Goal: Task Accomplishment & Management: Manage account settings

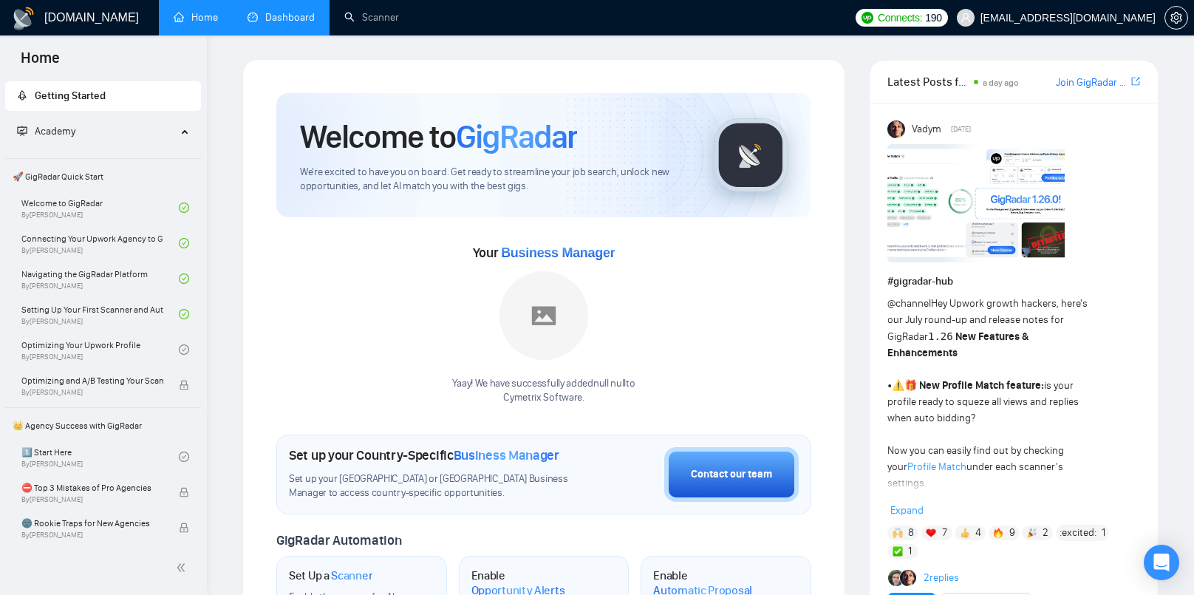
click at [278, 11] on link "Dashboard" at bounding box center [280, 17] width 67 height 13
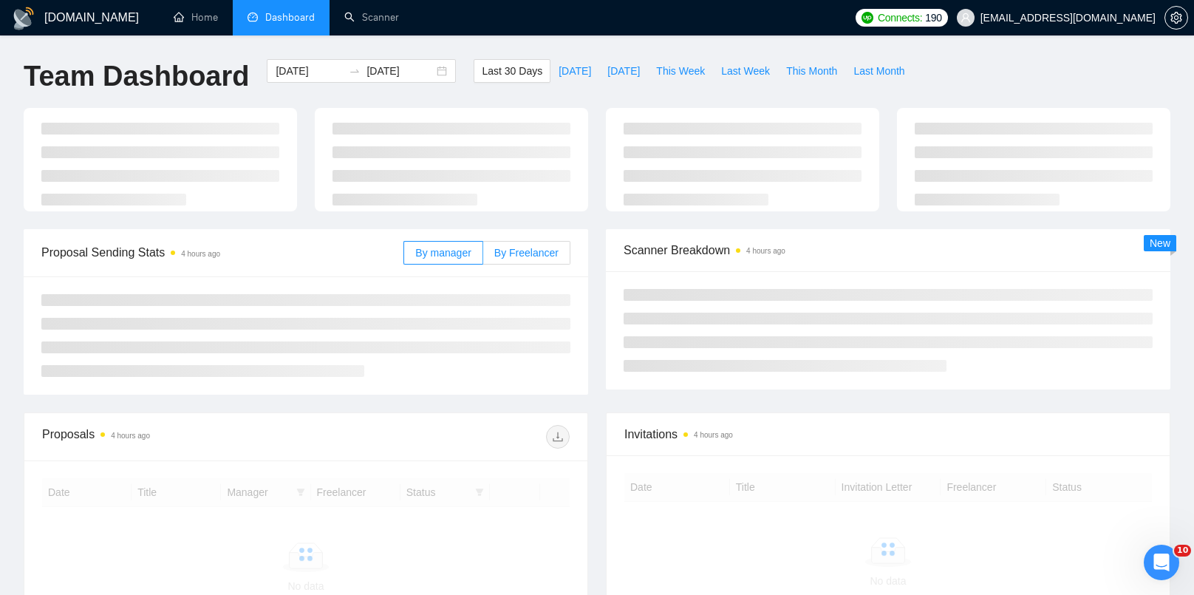
click at [537, 257] on main "Team Dashboard 2025-08-24 2025-09-23 Last 30 Days Today Yesterday This Week Las…" at bounding box center [597, 362] width 1146 height 607
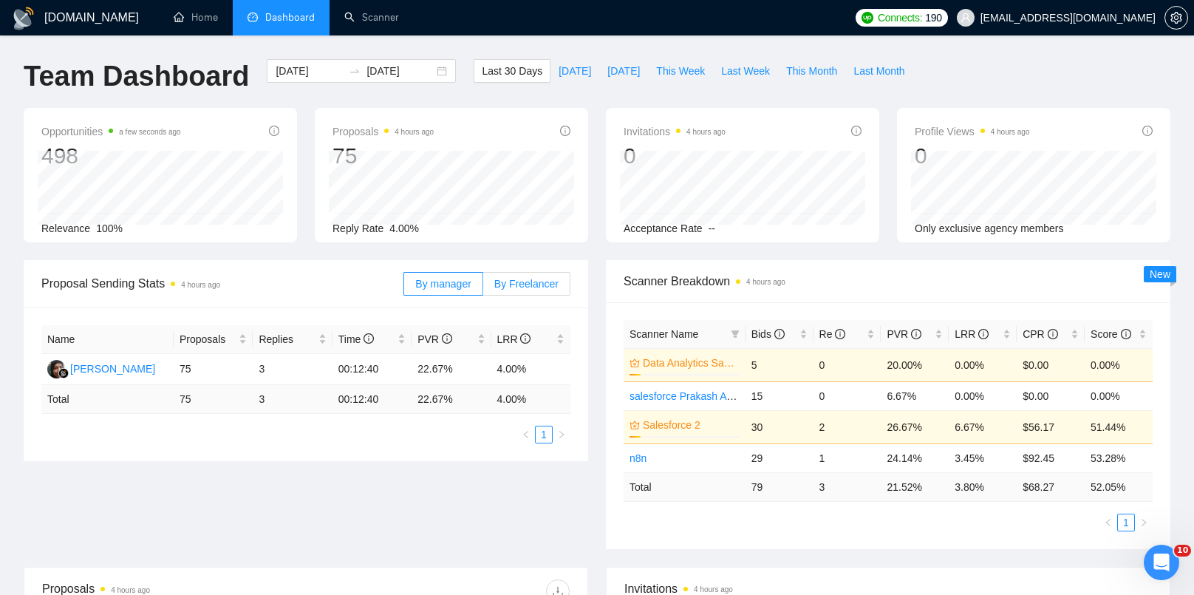
click at [527, 290] on label "By Freelancer" at bounding box center [526, 284] width 87 height 24
click at [483, 287] on input "By Freelancer" at bounding box center [483, 287] width 0 height 0
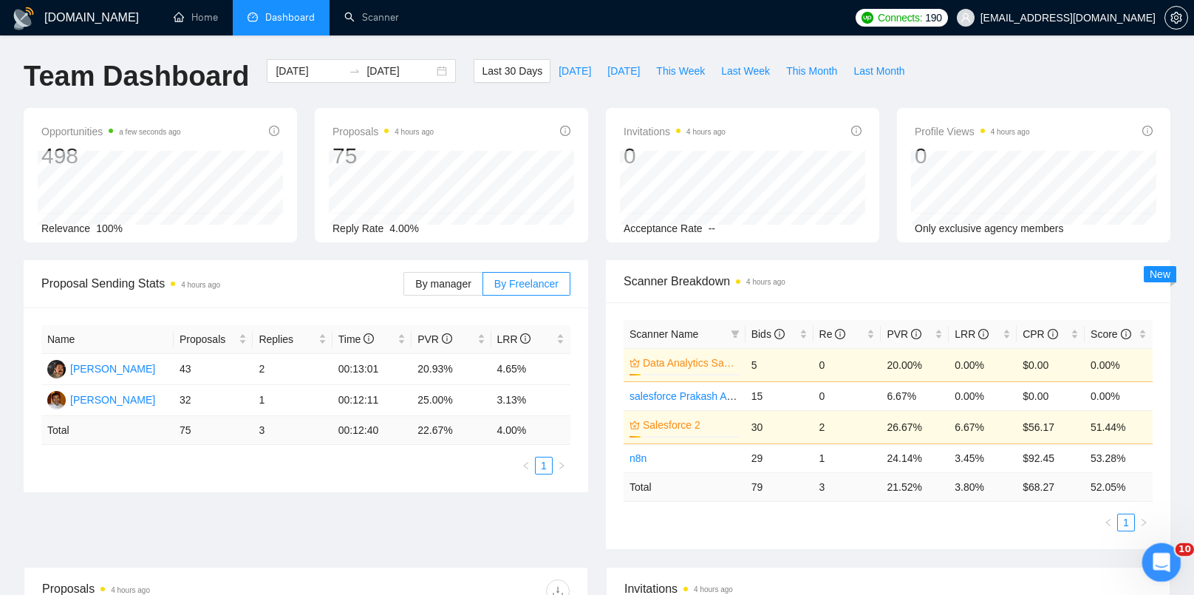
click at [1162, 578] on html at bounding box center [1158, 559] width 35 height 35
click at [1154, 561] on icon "Open Intercom Messenger" at bounding box center [1159, 560] width 24 height 24
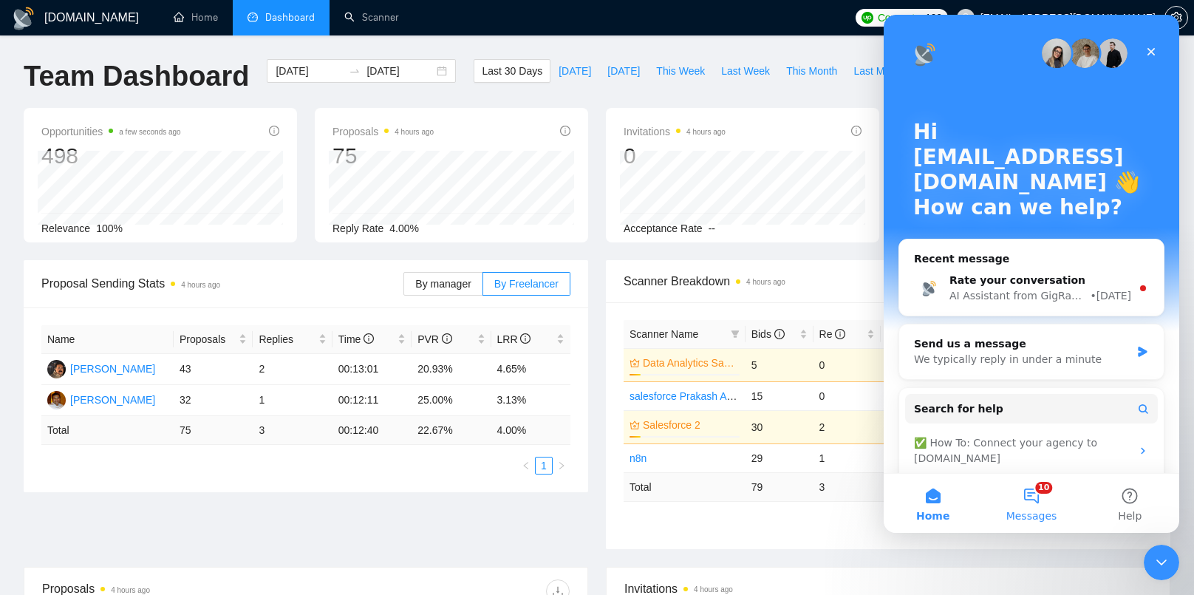
click at [1029, 506] on button "10 Messages" at bounding box center [1031, 502] width 98 height 59
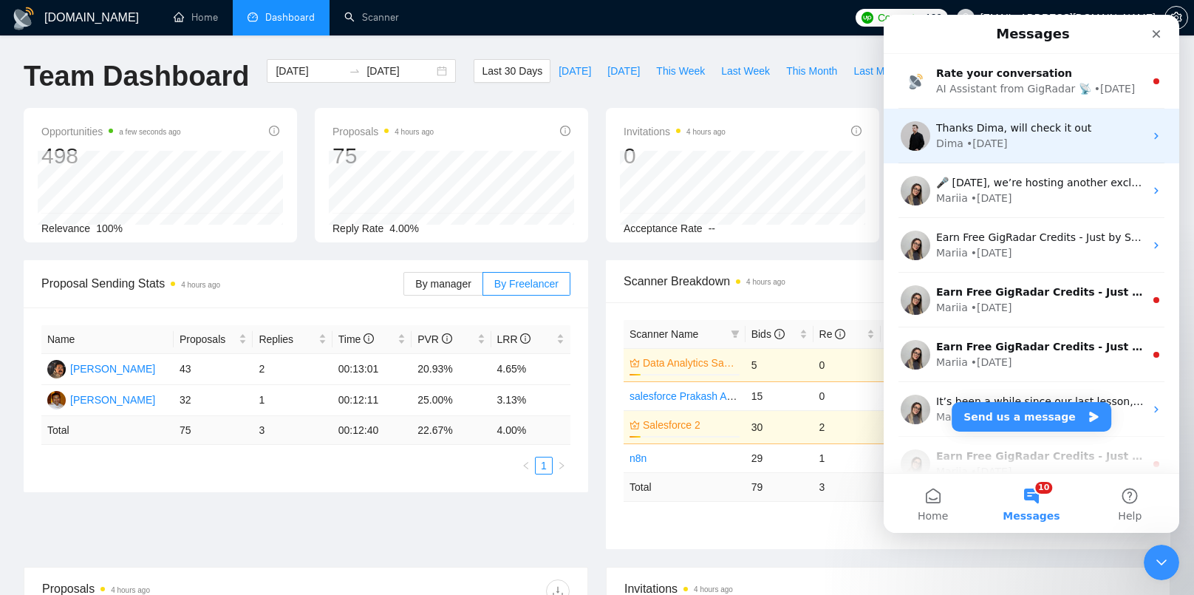
click at [1022, 151] on div "Thanks Dima, will check it out Dima • 2w ago" at bounding box center [1030, 136] width 295 height 55
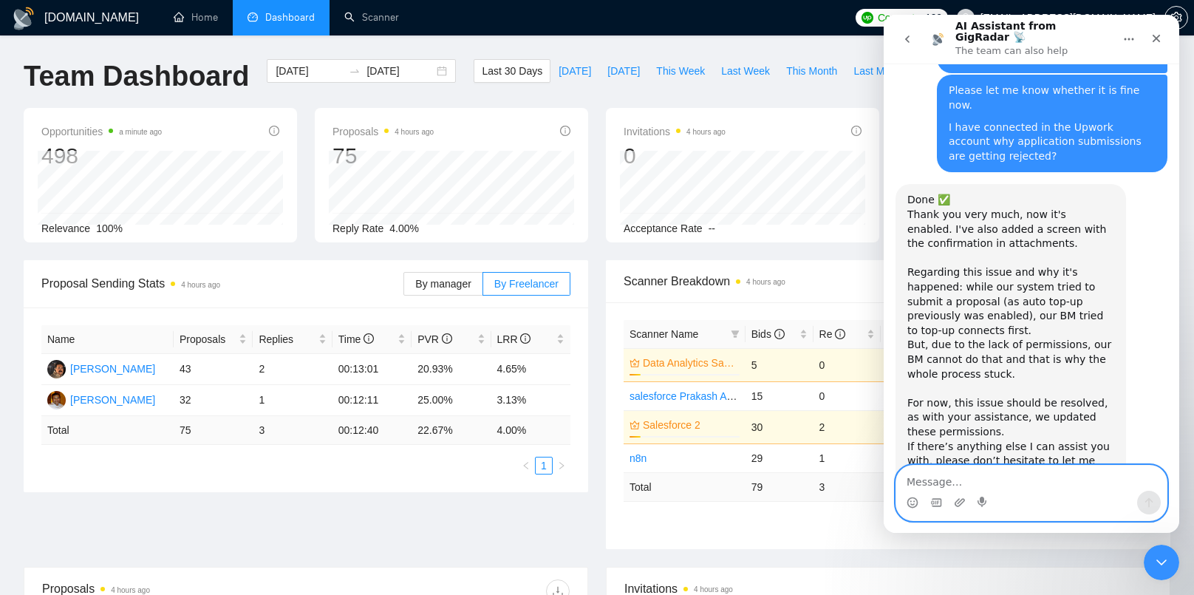
scroll to position [1799, 0]
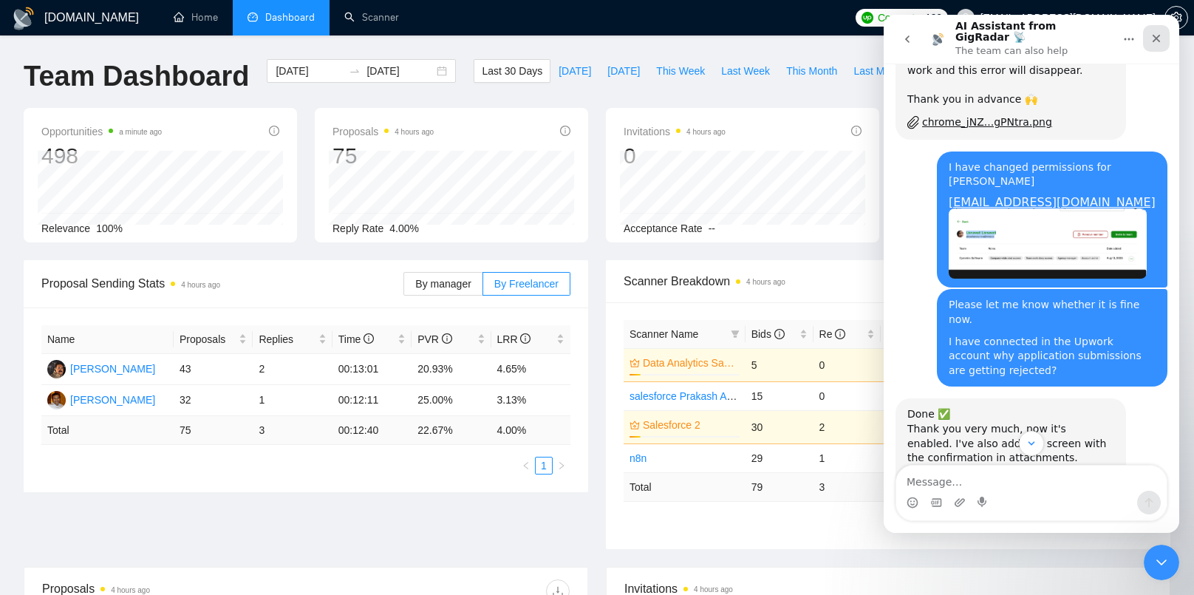
click at [1163, 38] on div "Close" at bounding box center [1156, 38] width 27 height 27
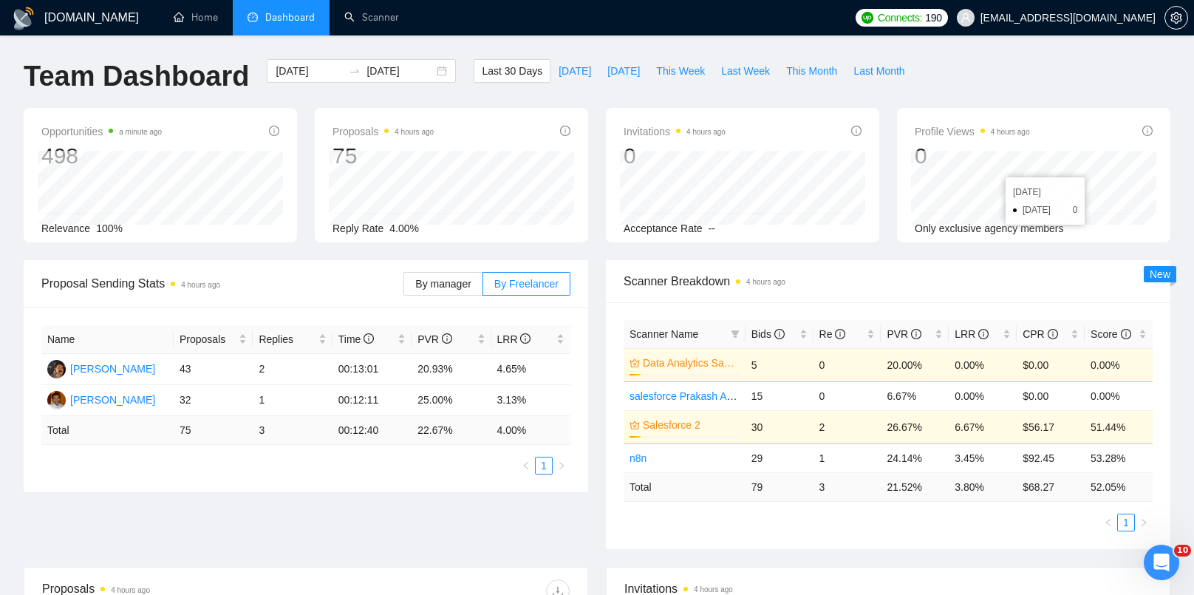
scroll to position [2013, 0]
click at [1168, 18] on span "setting" at bounding box center [1176, 18] width 22 height 12
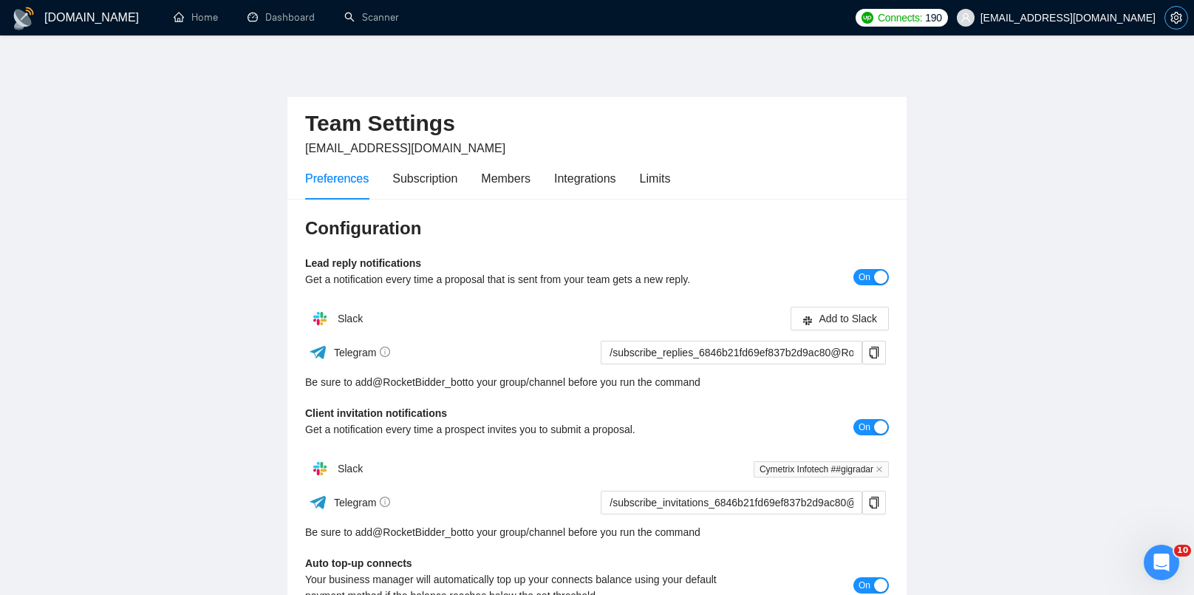
click at [1168, 7] on div at bounding box center [1176, 17] width 24 height 35
click at [445, 165] on div "Subscription" at bounding box center [424, 178] width 65 height 42
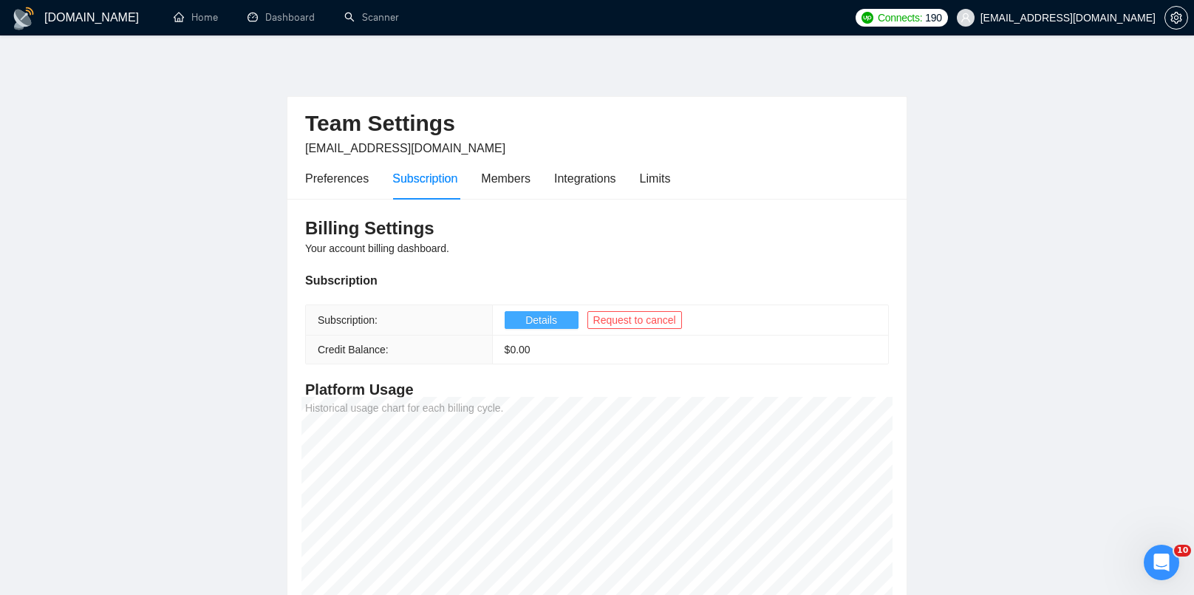
click at [515, 326] on button "Details" at bounding box center [541, 320] width 74 height 18
click at [349, 185] on div "Preferences" at bounding box center [337, 178] width 64 height 18
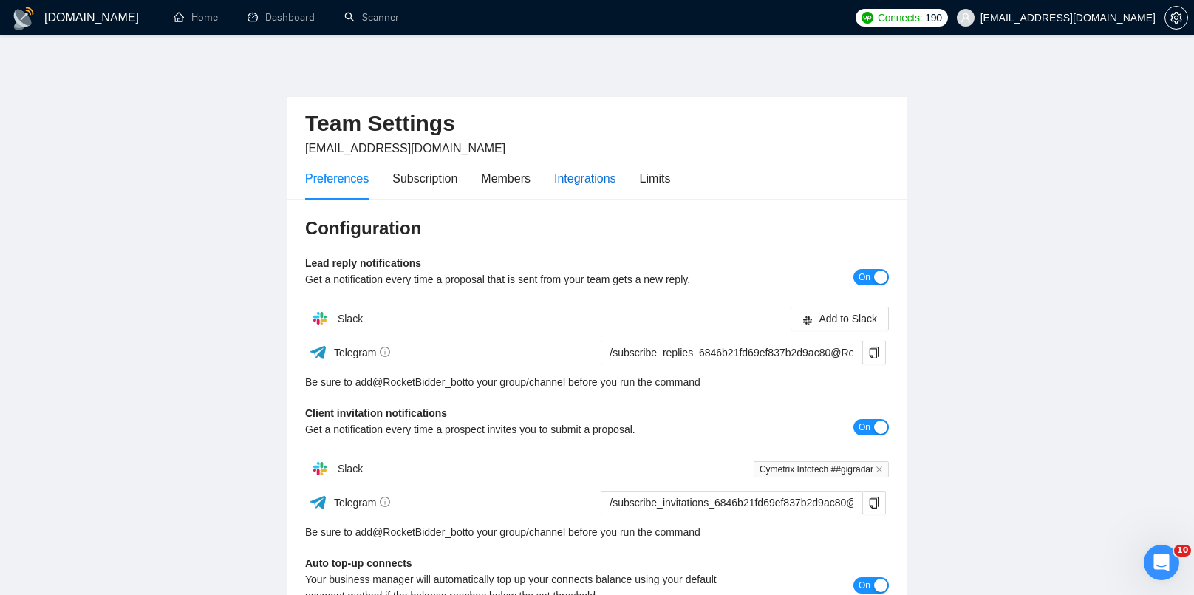
click at [578, 186] on div "Integrations" at bounding box center [585, 178] width 62 height 18
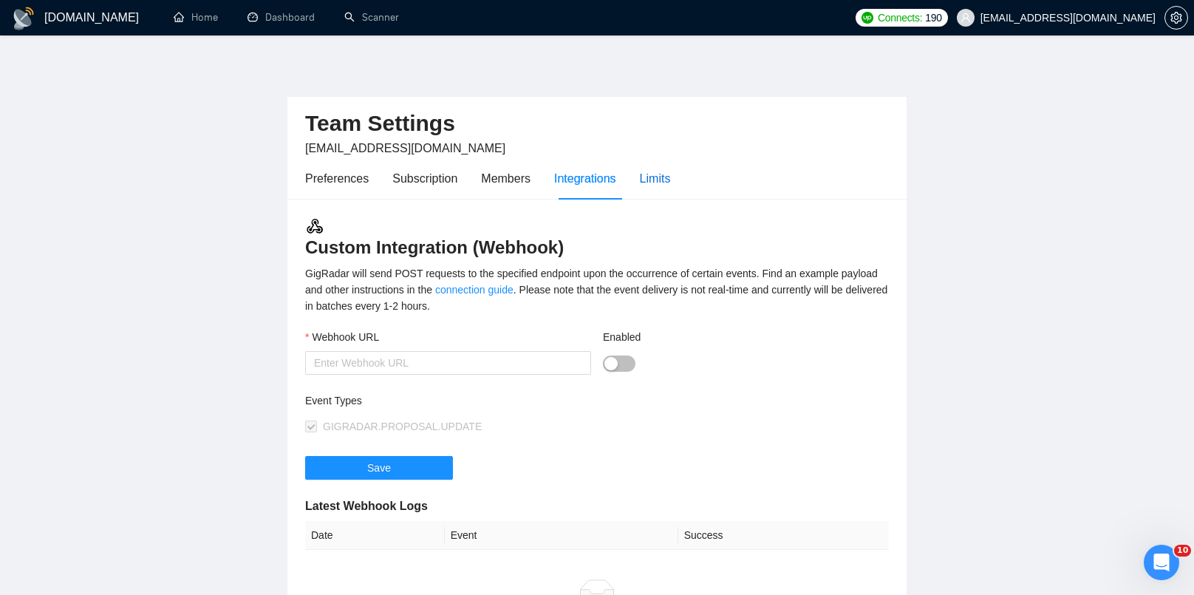
click at [649, 177] on div "Limits" at bounding box center [655, 178] width 31 height 18
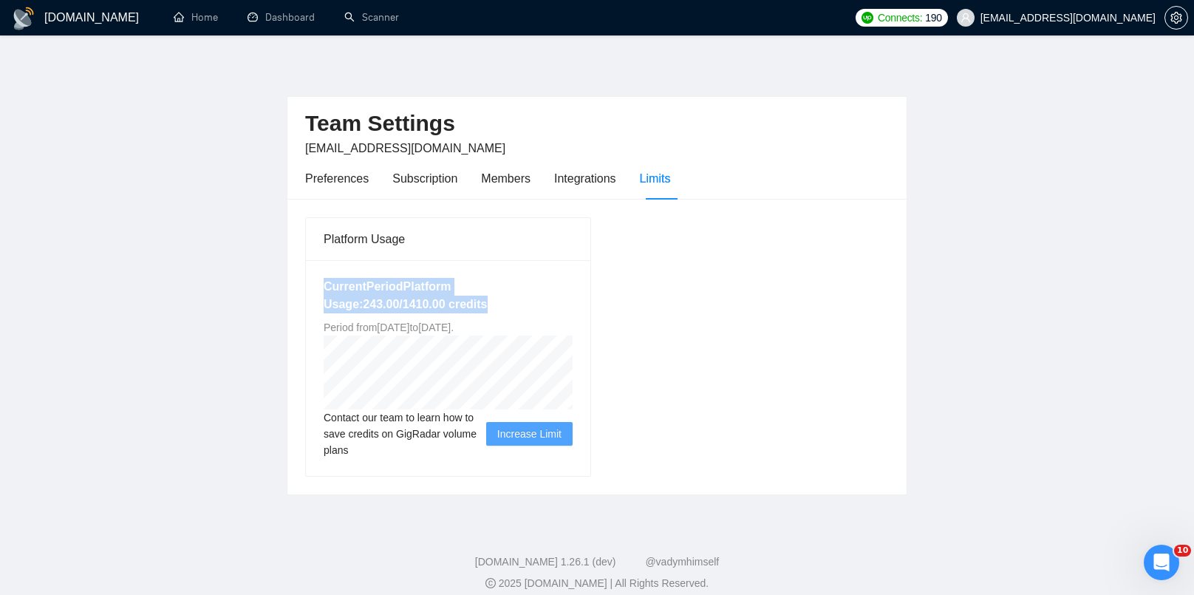
drag, startPoint x: 540, startPoint y: 306, endPoint x: 290, endPoint y: 291, distance: 250.8
click at [290, 291] on div "Platform Usage Current Period Platform Usage: 243.00 / 1410.00 credits Period f…" at bounding box center [596, 346] width 619 height 295
copy h5 "Current Period Platform Usage: 243.00 / 1410.00 credits"
click at [646, 396] on div "Platform Usage Current Period Platform Usage: 243.00 / 1410.00 credits Period f…" at bounding box center [596, 346] width 595 height 260
